Goal: Task Accomplishment & Management: Use online tool/utility

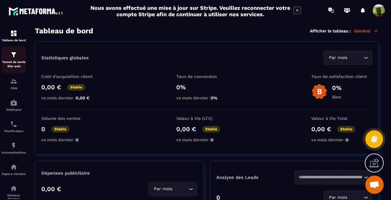
click at [13, 56] on img at bounding box center [13, 54] width 7 height 7
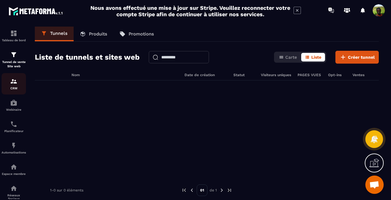
click at [12, 82] on img at bounding box center [13, 81] width 7 height 7
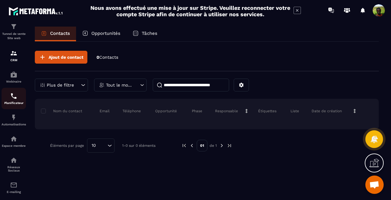
scroll to position [42, 0]
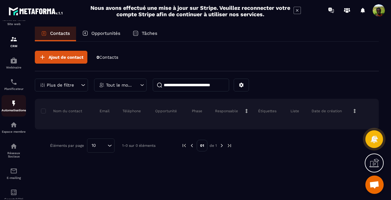
click at [13, 116] on link "Automatisations" at bounding box center [14, 105] width 24 height 21
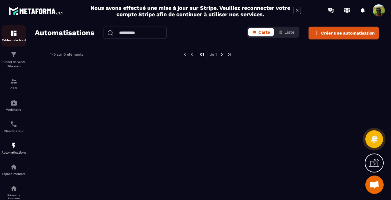
click at [15, 37] on img at bounding box center [13, 33] width 7 height 7
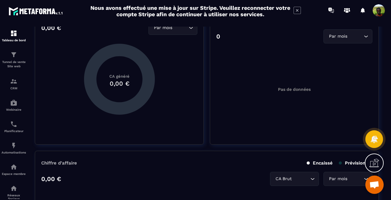
scroll to position [314, 0]
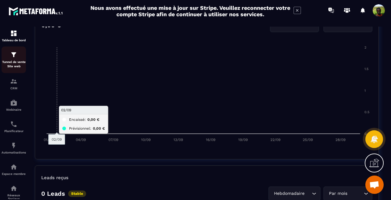
click at [14, 56] on img at bounding box center [13, 54] width 7 height 7
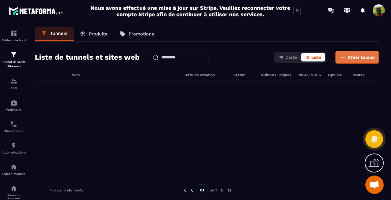
click at [348, 58] on button "Créer tunnel" at bounding box center [356, 57] width 43 height 13
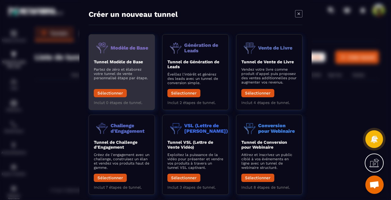
click at [133, 64] on div "Tunnel Modèle de Base Partez de zéro et élaborez votre tunnel de vente personna…" at bounding box center [122, 79] width 56 height 41
click at [116, 94] on button "Sélectionner" at bounding box center [110, 93] width 33 height 8
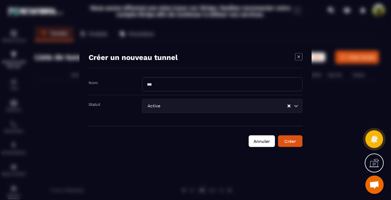
click at [257, 137] on button "Annuler" at bounding box center [261, 141] width 26 height 12
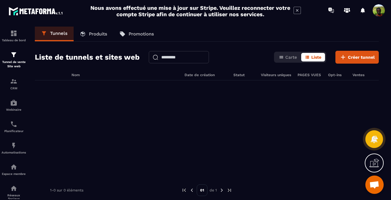
click at [371, 163] on icon at bounding box center [374, 163] width 10 height 10
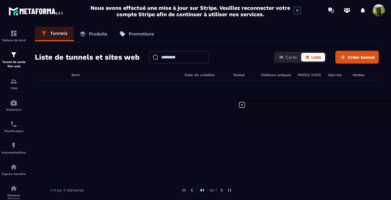
click at [243, 106] on icon at bounding box center [241, 104] width 7 height 7
